Goal: Information Seeking & Learning: Learn about a topic

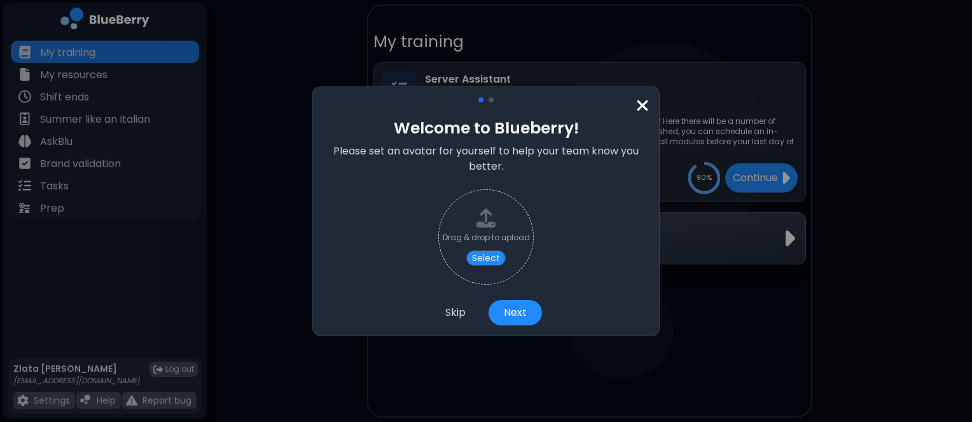
click at [641, 102] on img at bounding box center [642, 105] width 13 height 17
click at [641, 104] on img at bounding box center [642, 105] width 13 height 17
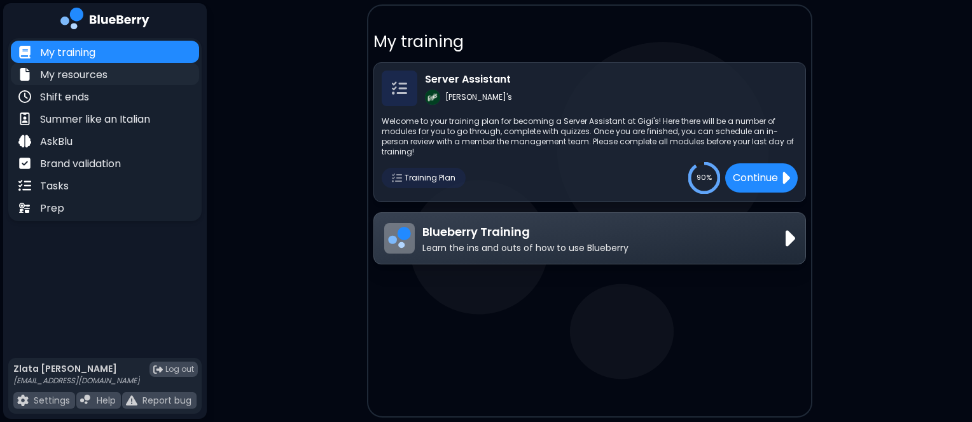
click at [103, 79] on p "My resources" at bounding box center [73, 74] width 67 height 15
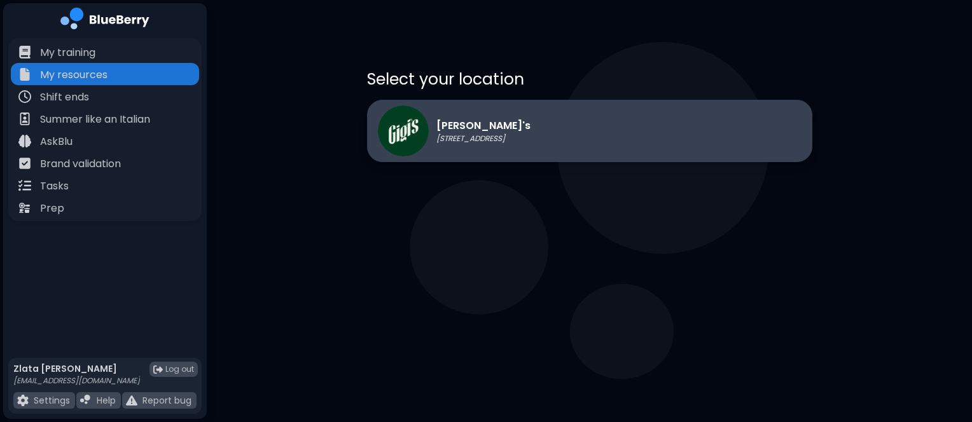
click at [472, 145] on div "Gigi's 2968 Christmas Way" at bounding box center [454, 131] width 153 height 51
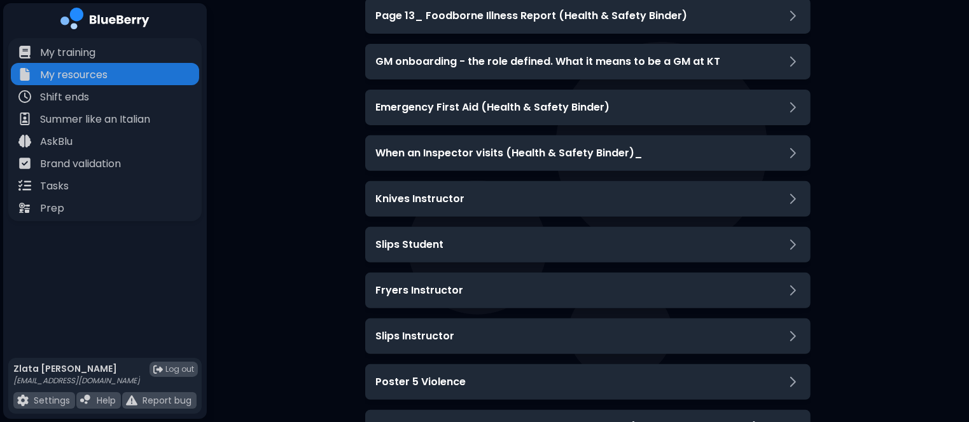
scroll to position [476, 0]
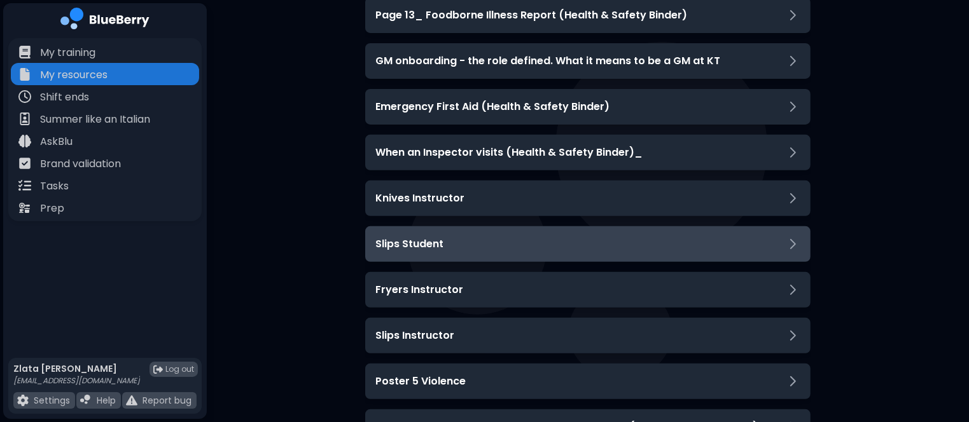
click at [417, 250] on h3 "Slips Student" at bounding box center [409, 244] width 68 height 15
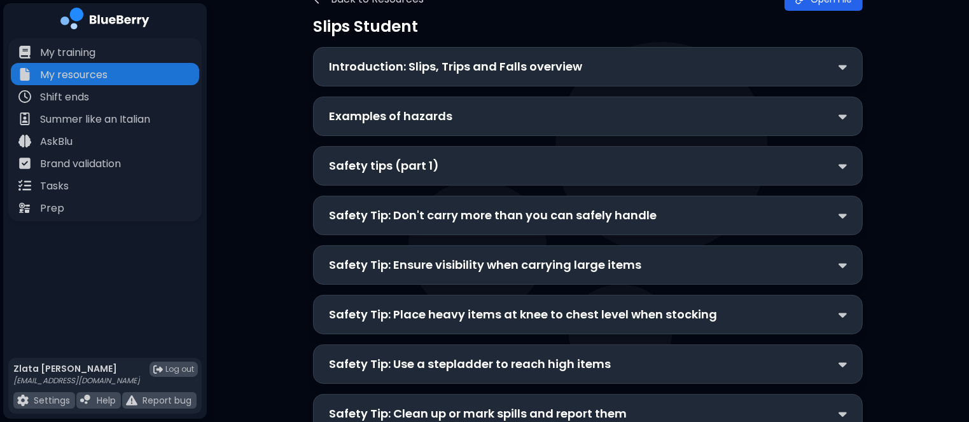
scroll to position [53, 0]
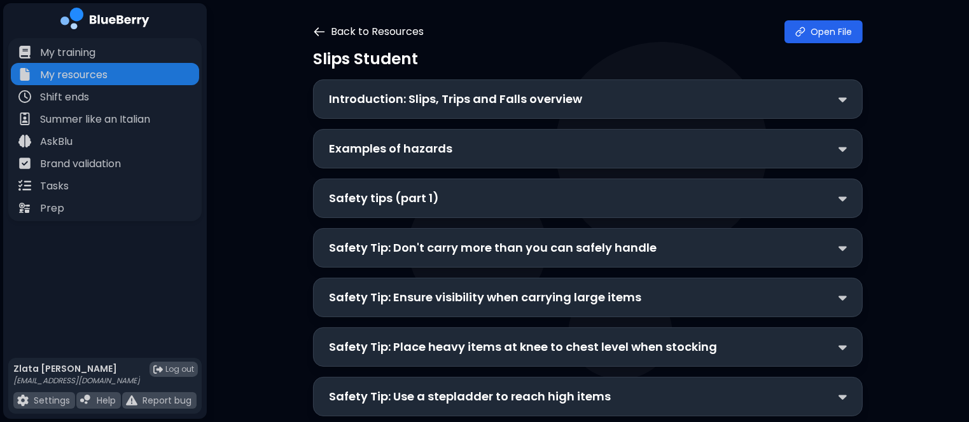
click at [318, 29] on icon at bounding box center [319, 31] width 13 height 13
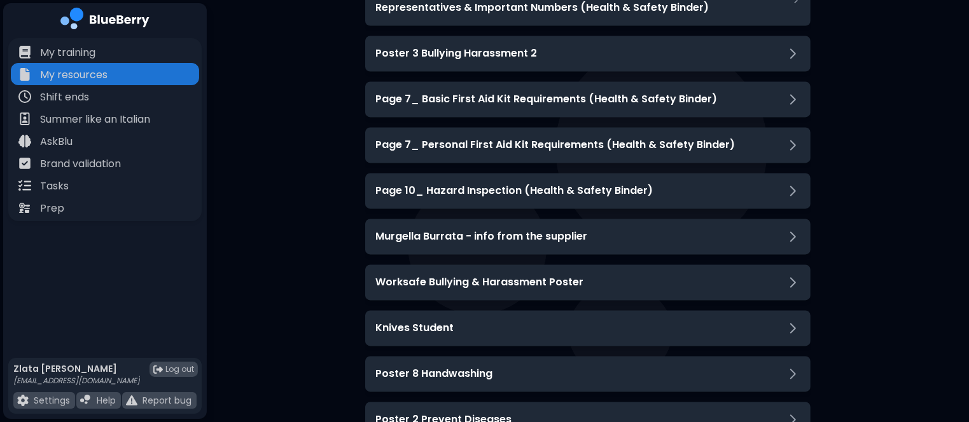
scroll to position [2469, 0]
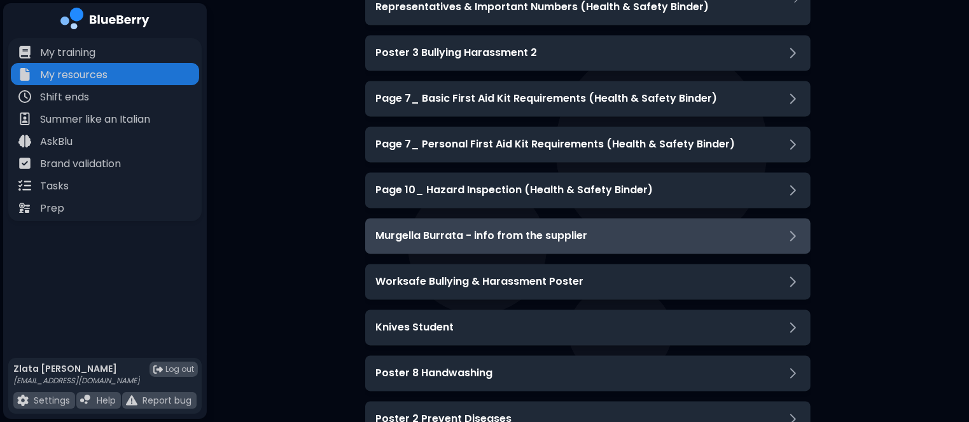
click at [701, 251] on div "Murgella Burrata - info from the supplier" at bounding box center [587, 236] width 445 height 36
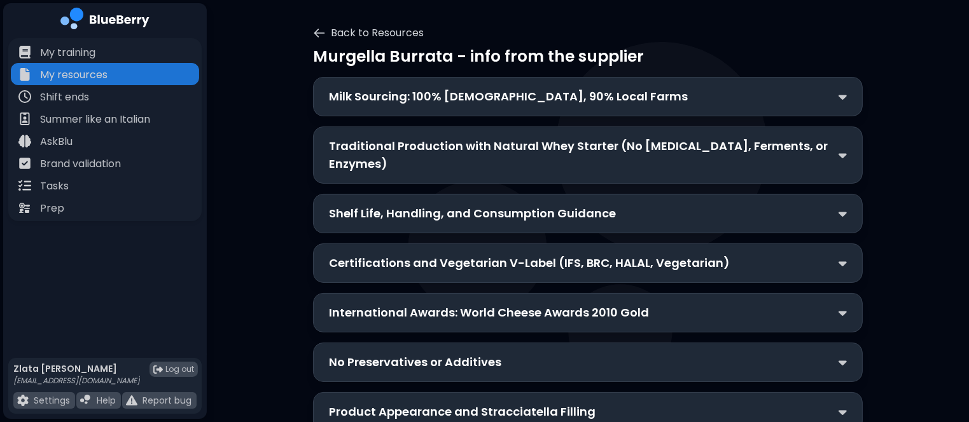
scroll to position [31, 0]
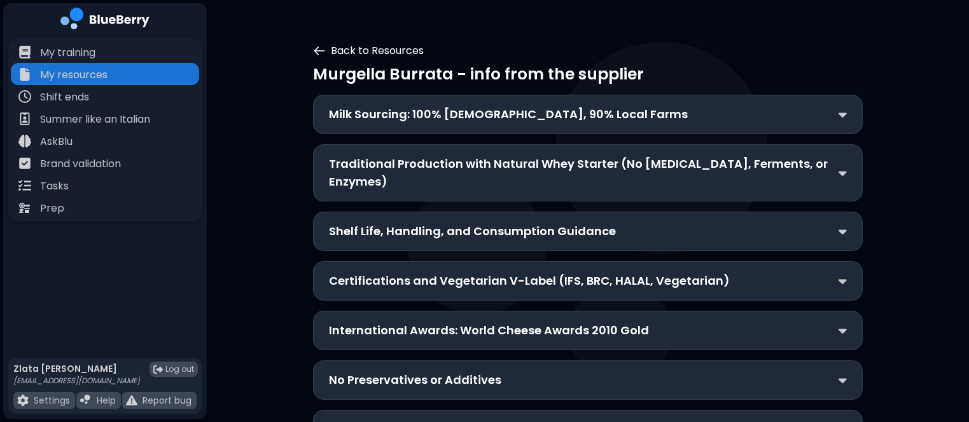
click at [318, 47] on icon at bounding box center [320, 51] width 10 height 8
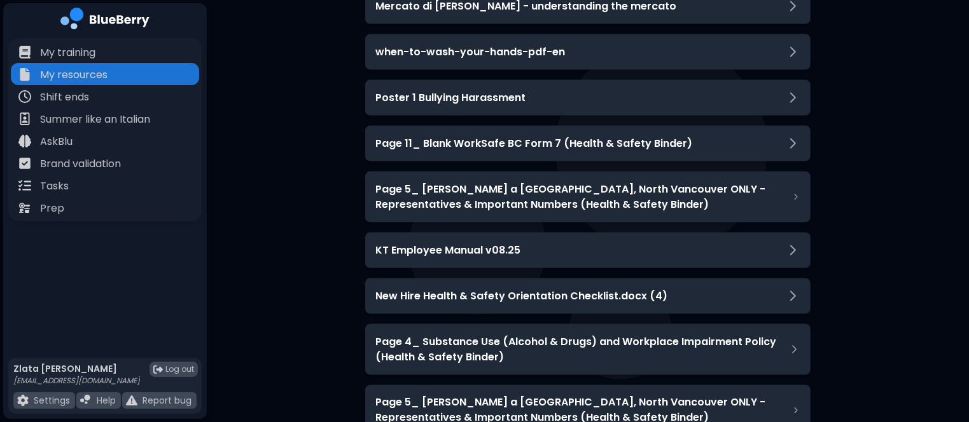
scroll to position [2051, 0]
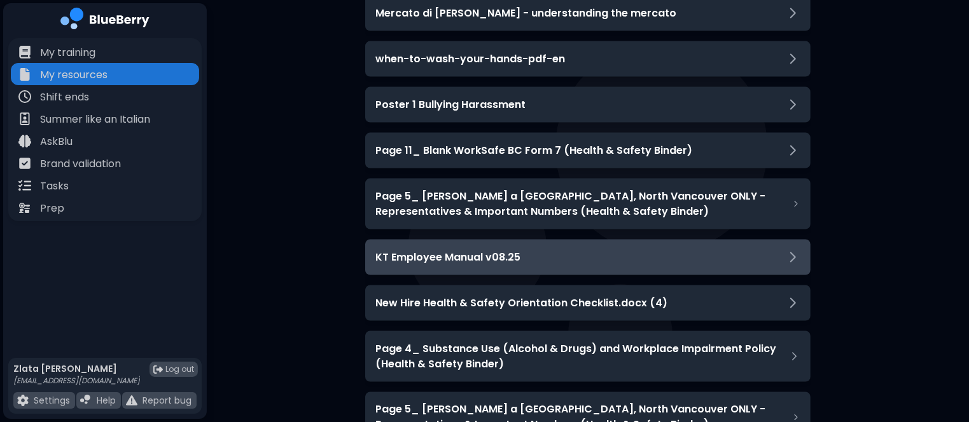
click at [377, 262] on h3 "KT Employee Manual v08.25" at bounding box center [447, 257] width 145 height 15
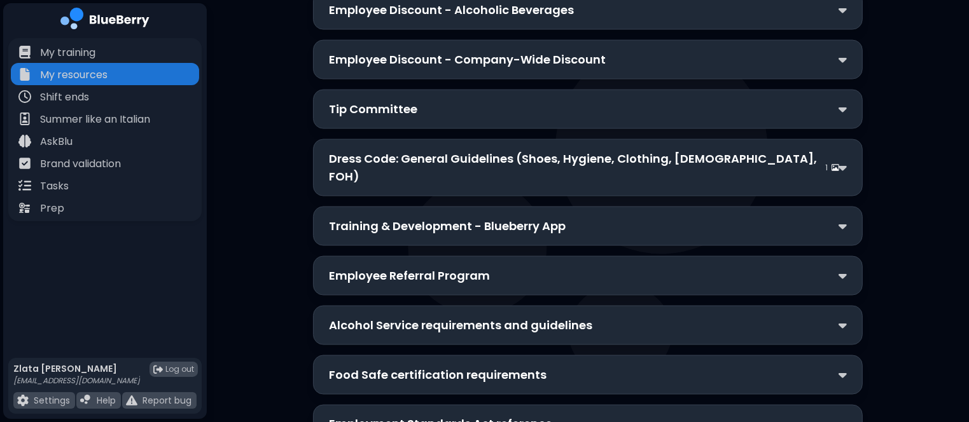
scroll to position [2031, 0]
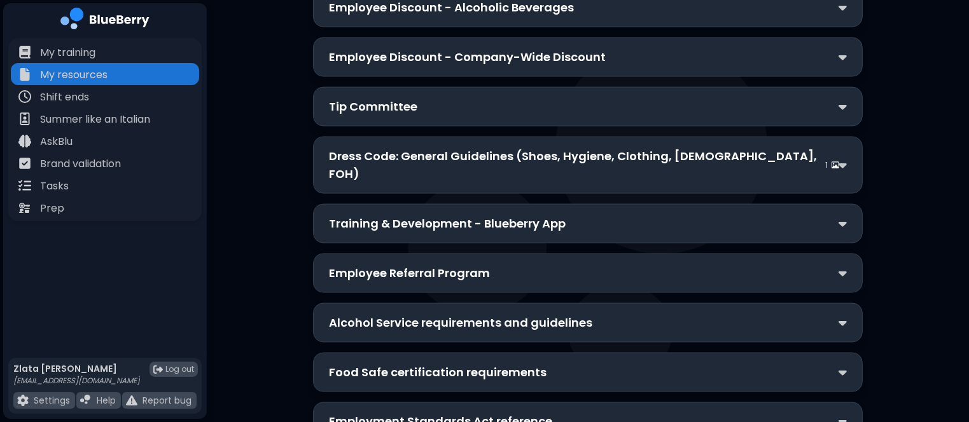
click at [353, 207] on div "Training & Development - Blueberry App" at bounding box center [588, 223] width 550 height 39
click at [401, 215] on p "Training & Development - Blueberry App" at bounding box center [447, 224] width 237 height 18
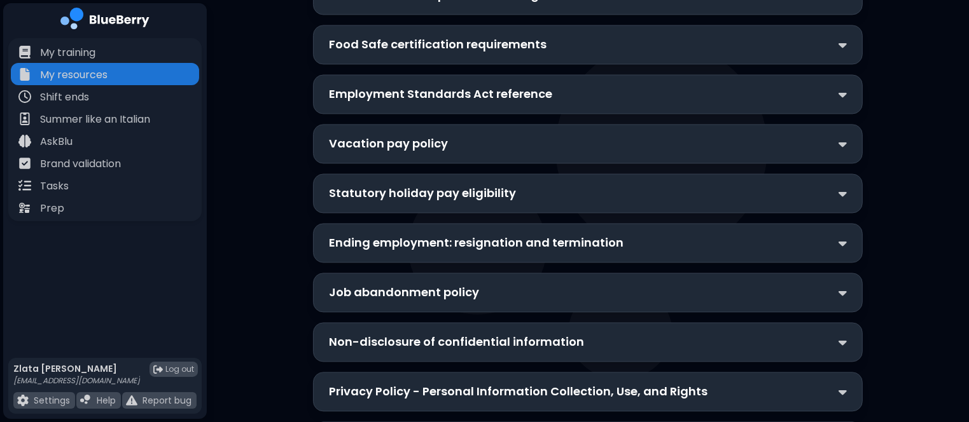
scroll to position [2604, 0]
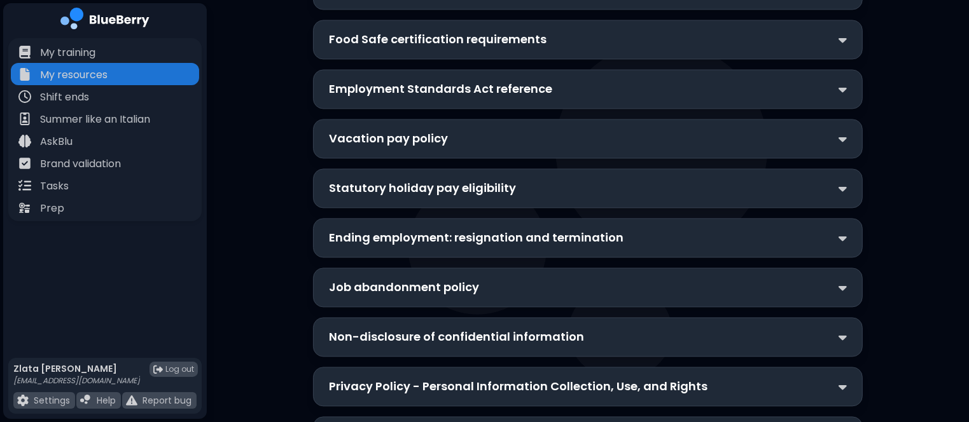
click at [322, 268] on div "Job abandonment policy" at bounding box center [588, 287] width 550 height 39
click at [345, 279] on p "Job abandonment policy" at bounding box center [404, 288] width 150 height 18
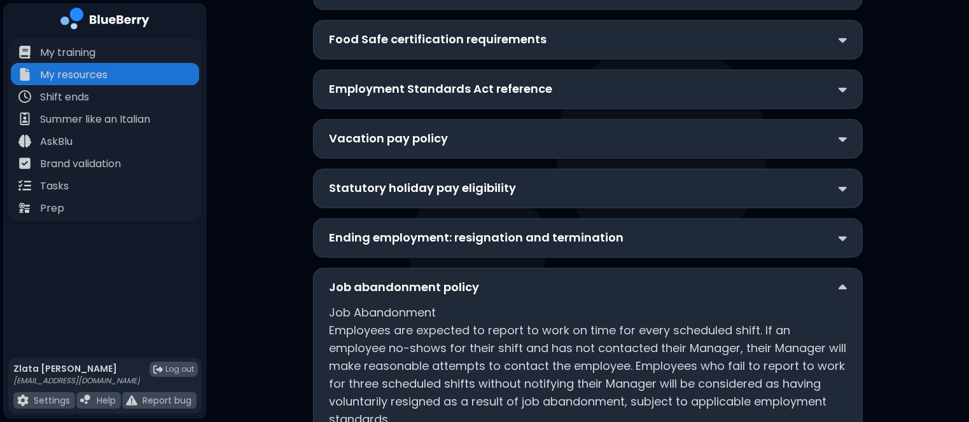
click at [345, 279] on p "Job abandonment policy" at bounding box center [404, 288] width 150 height 18
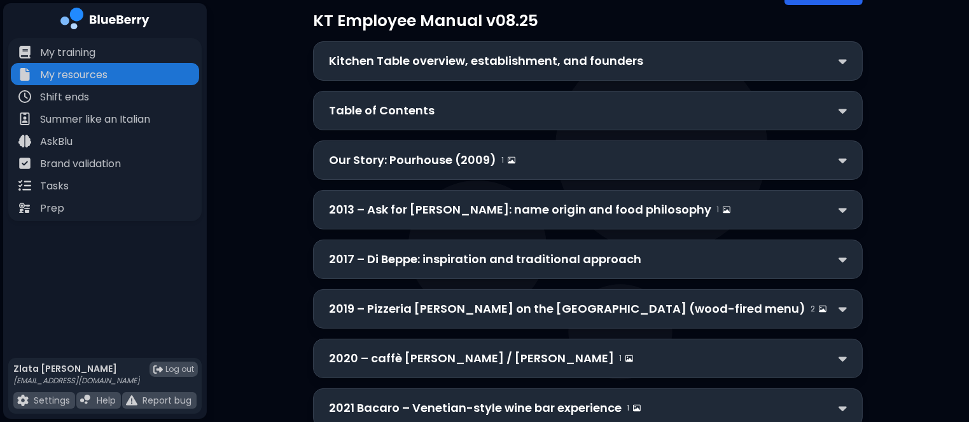
scroll to position [0, 0]
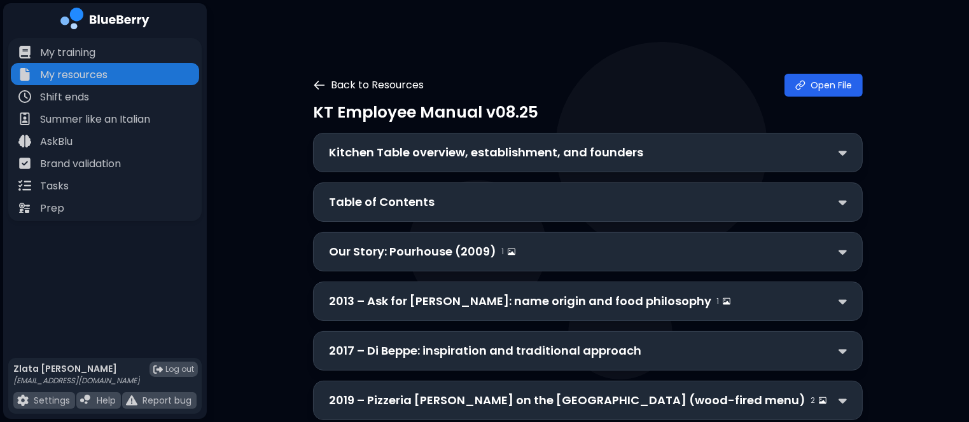
click at [315, 87] on icon at bounding box center [319, 85] width 13 height 13
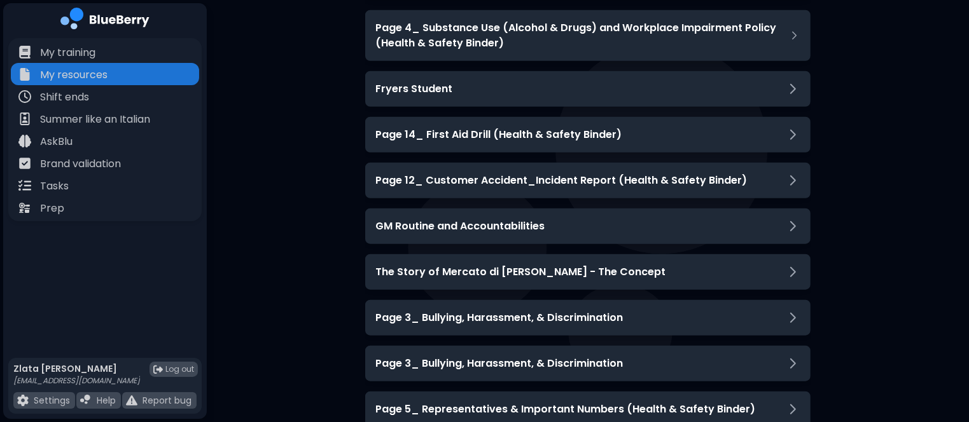
scroll to position [1153, 0]
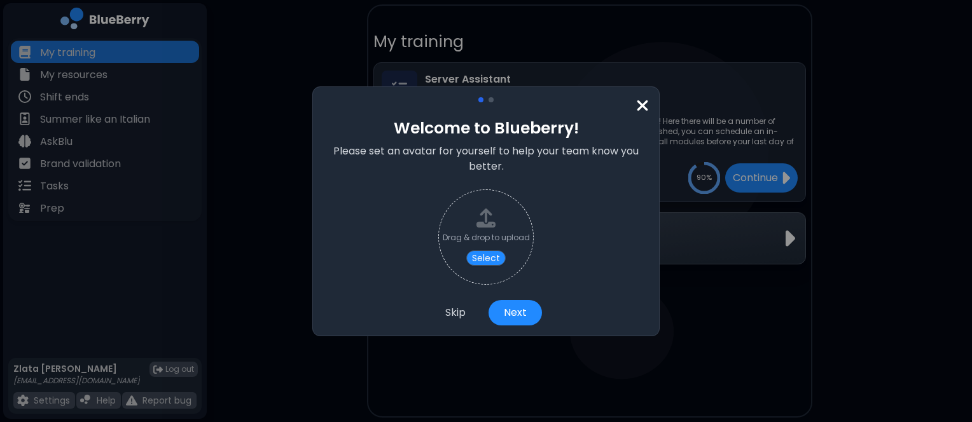
click at [646, 104] on img at bounding box center [642, 105] width 13 height 17
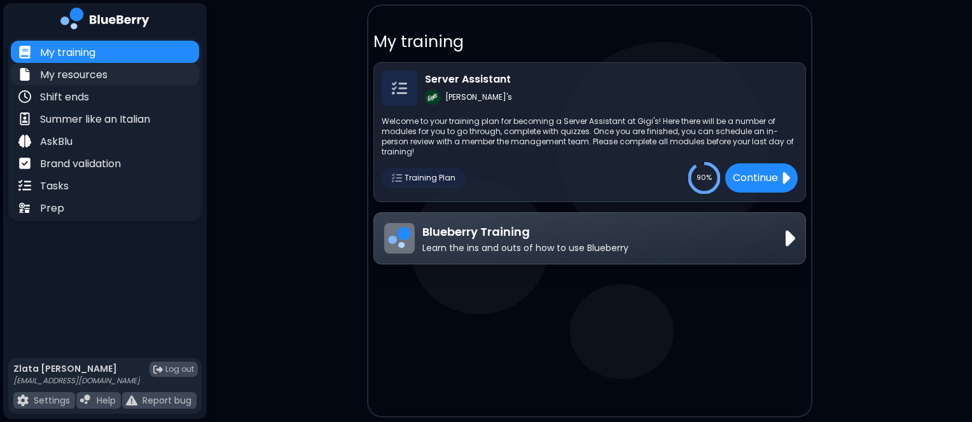
click at [154, 71] on div "My resources" at bounding box center [105, 74] width 188 height 22
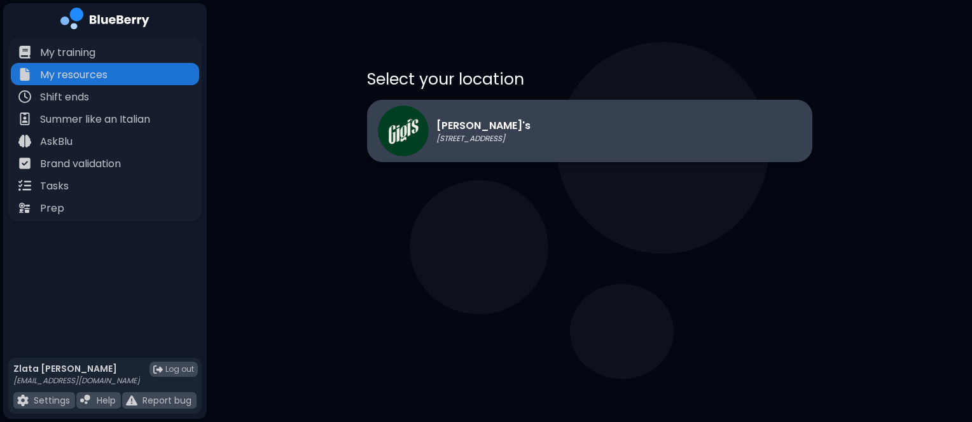
click at [446, 129] on p "[PERSON_NAME]'s" at bounding box center [483, 125] width 94 height 15
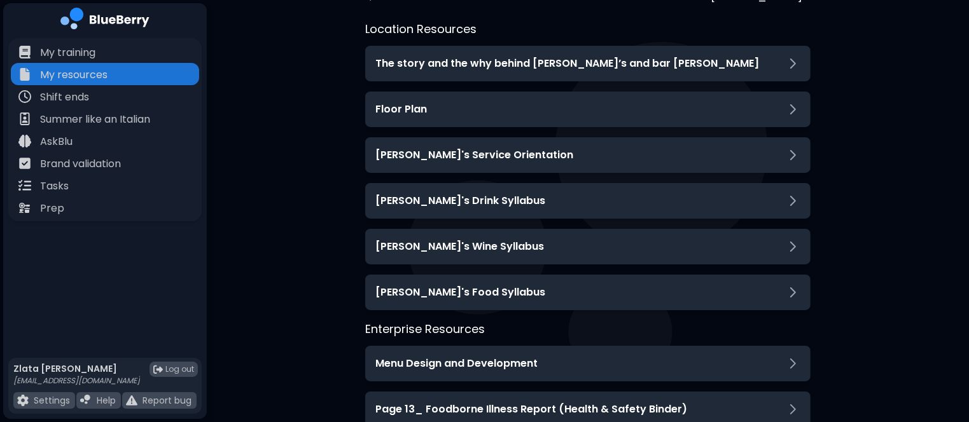
scroll to position [81, 0]
